Goal: Information Seeking & Learning: Find specific fact

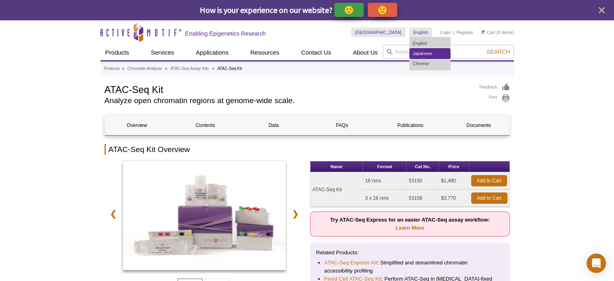
click at [448, 51] on link "Japanese" at bounding box center [430, 53] width 40 height 10
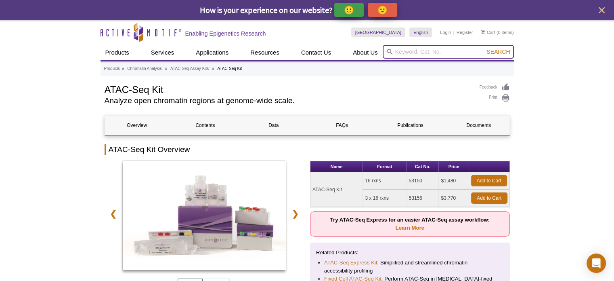
click at [451, 51] on input "search" at bounding box center [448, 52] width 131 height 14
paste input "65683"
type input "65683"
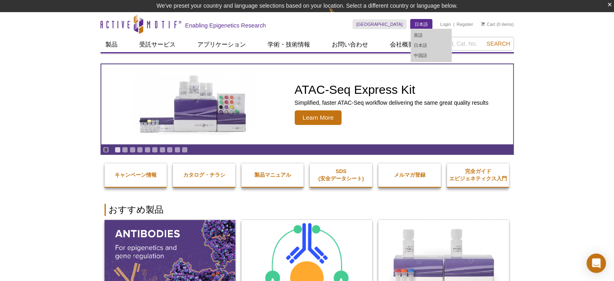
click at [422, 25] on link "日本語" at bounding box center [421, 24] width 21 height 10
click at [426, 45] on link "日本語" at bounding box center [431, 45] width 40 height 10
click at [424, 36] on link "英語" at bounding box center [431, 35] width 40 height 10
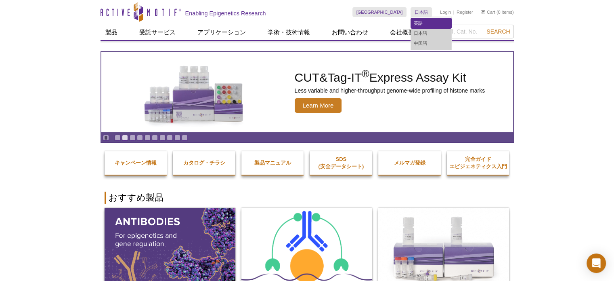
click at [421, 23] on link "英語" at bounding box center [431, 23] width 40 height 10
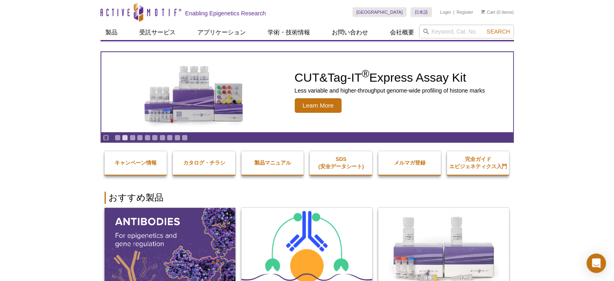
click at [381, 25] on ul "製品 ChIPアッセイ ChIP アクセサリー製品 ChIPキット ChIP-Validated Antibodies Sonicators CUT&Tag-…" at bounding box center [260, 32] width 319 height 15
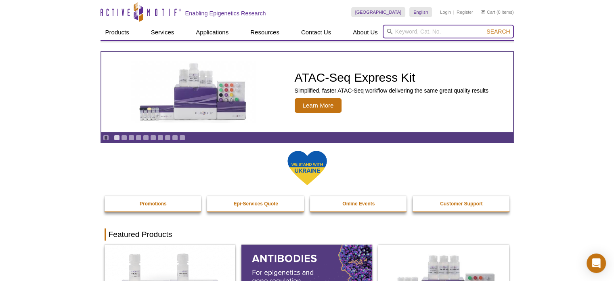
click at [411, 32] on input "search" at bounding box center [448, 32] width 131 height 14
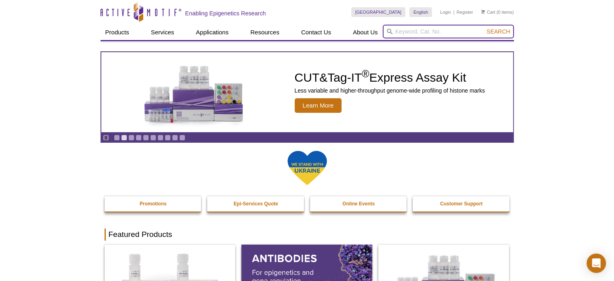
click at [411, 30] on input "search" at bounding box center [448, 32] width 131 height 14
paste input "65683"
type input "65683"
click at [484, 28] on button "Search" at bounding box center [498, 31] width 28 height 7
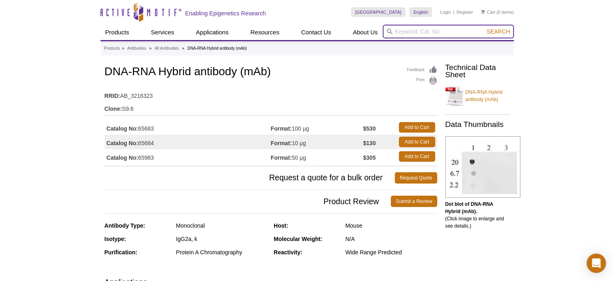
click at [445, 27] on input "search" at bounding box center [448, 32] width 131 height 14
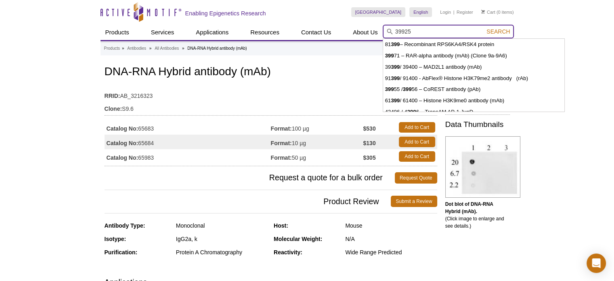
type input "39925"
click at [484, 28] on button "Search" at bounding box center [498, 31] width 28 height 7
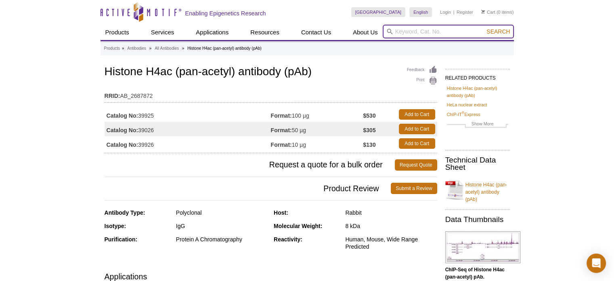
click at [438, 31] on input "search" at bounding box center [448, 32] width 131 height 14
paste input "53009"
click at [484, 28] on button "Search" at bounding box center [498, 31] width 28 height 7
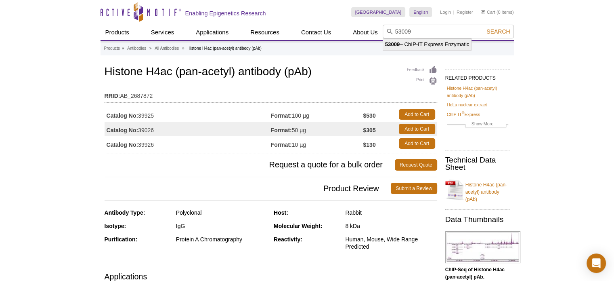
click at [439, 42] on li "53009 – ChIP-IT Express Enzymatic" at bounding box center [427, 44] width 88 height 11
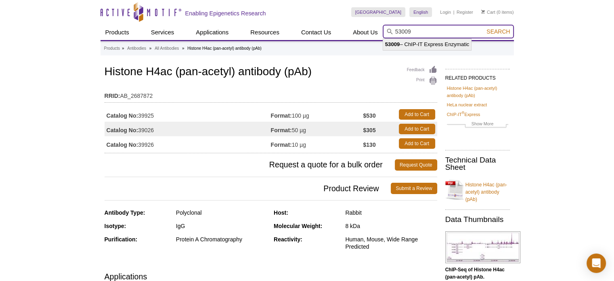
type input "53009 – ChIP-IT Express Enzymatic"
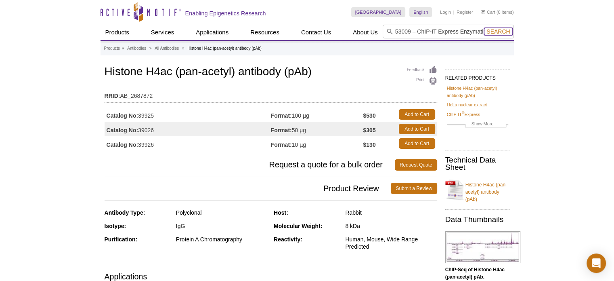
click at [503, 34] on span "Search" at bounding box center [498, 31] width 23 height 6
